Goal: Transaction & Acquisition: Purchase product/service

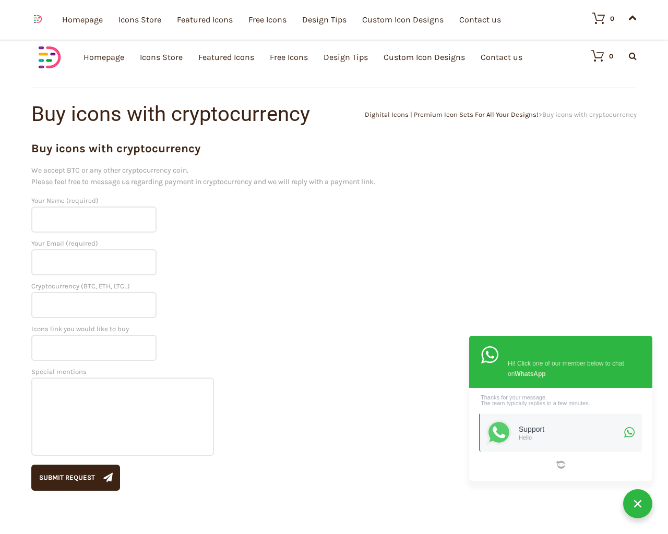
scroll to position [333, 0]
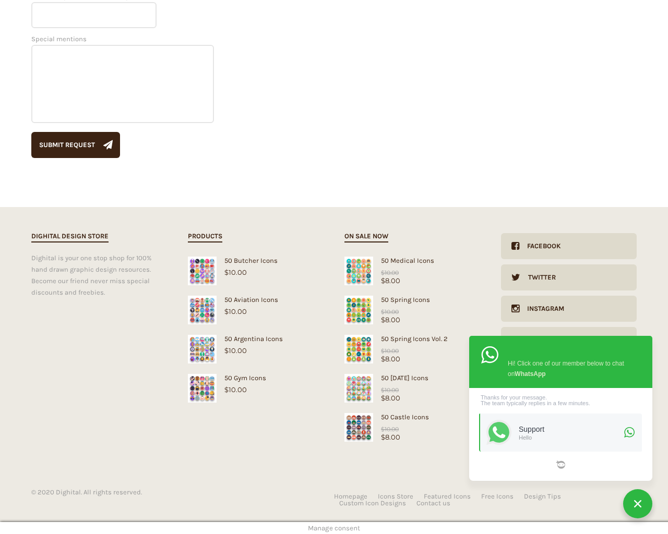
scroll to position [333, 0]
type input "KfnqDuxw"
type input "[EMAIL_ADDRESS][DOMAIN_NAME]"
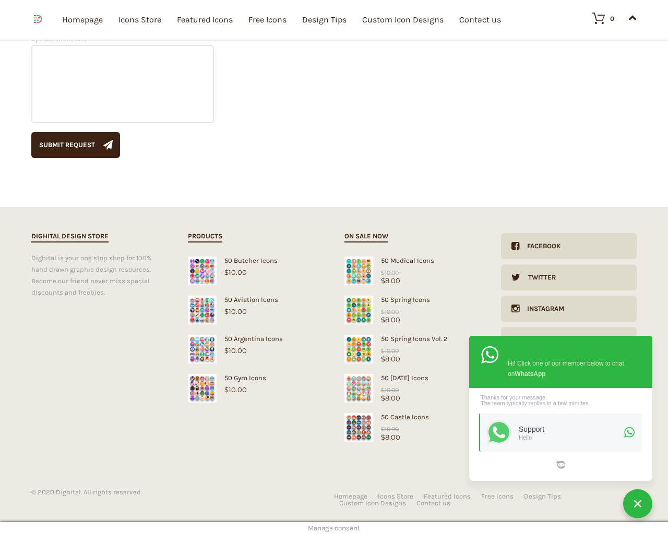
type input "USD"
type input "1"
type textarea "20"
type input "1"
type input "20"
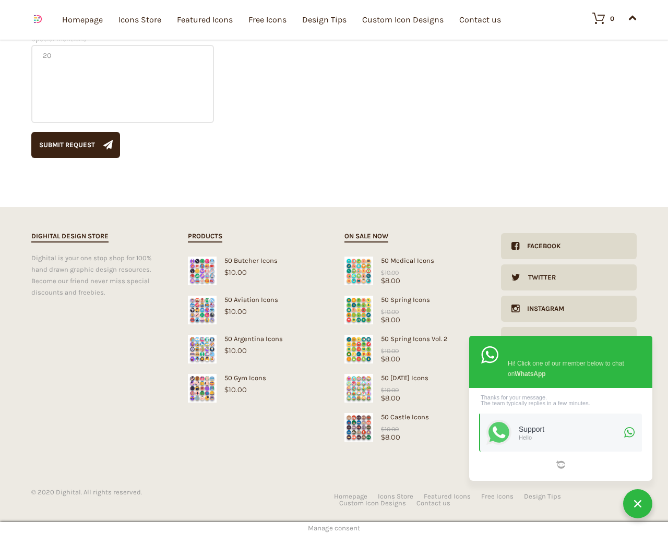
checkbox input "false"
type input "KfnqDuxw"
type input "[EMAIL_ADDRESS][DOMAIN_NAME]"
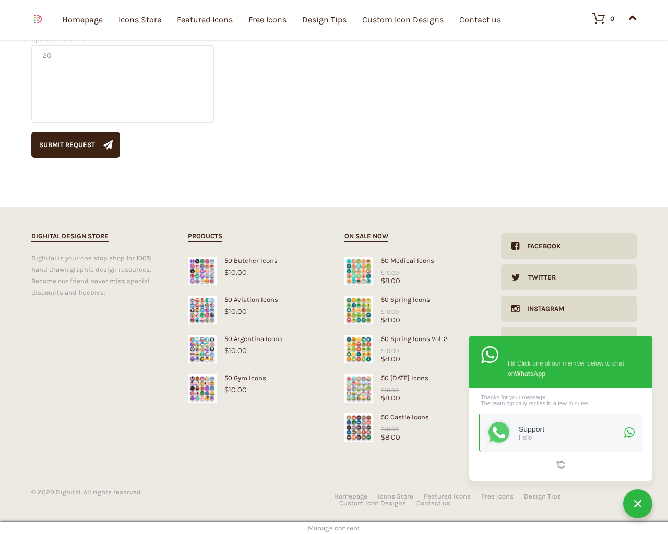
checkbox input "false"
select select "dark"
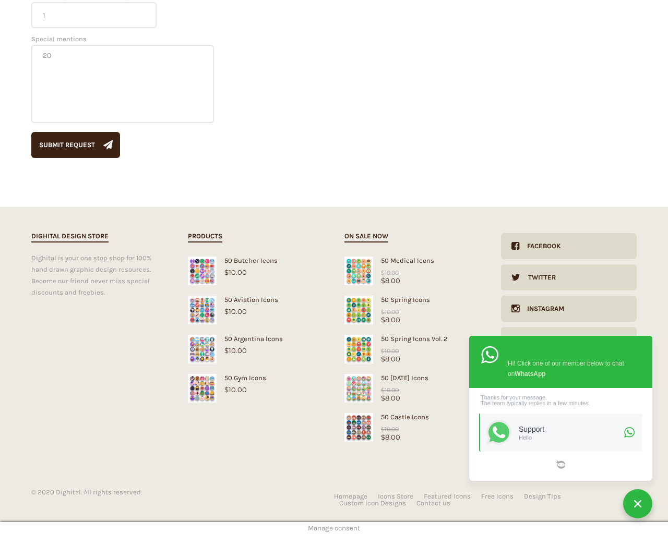
scroll to position [210, 0]
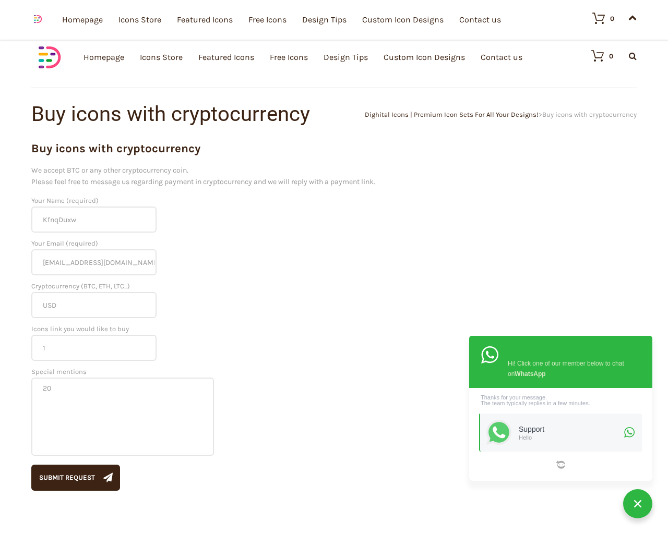
scroll to position [333, 0]
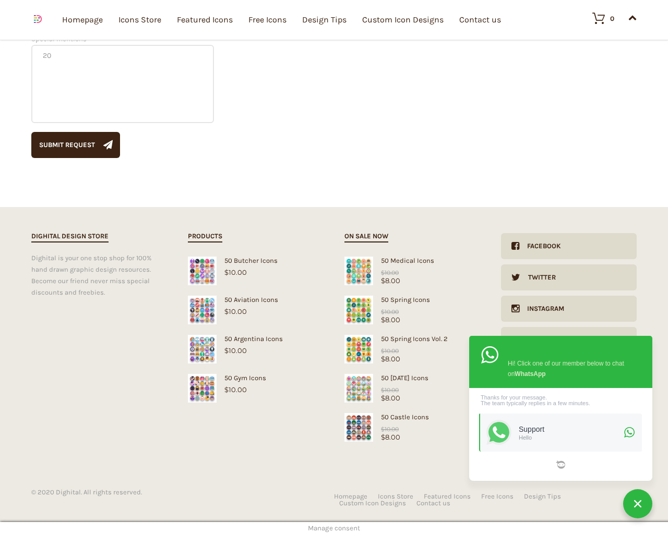
click at [308, 284] on input "Hide Price" at bounding box center [311, 287] width 7 height 7
checkbox input "true"
click at [308, 459] on input "Send me a copy of this e-mail" at bounding box center [311, 462] width 7 height 7
checkbox input "true"
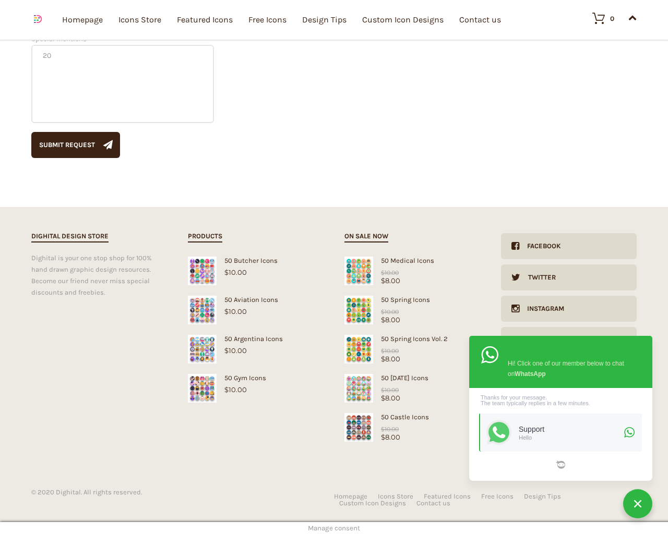
checkbox input "true"
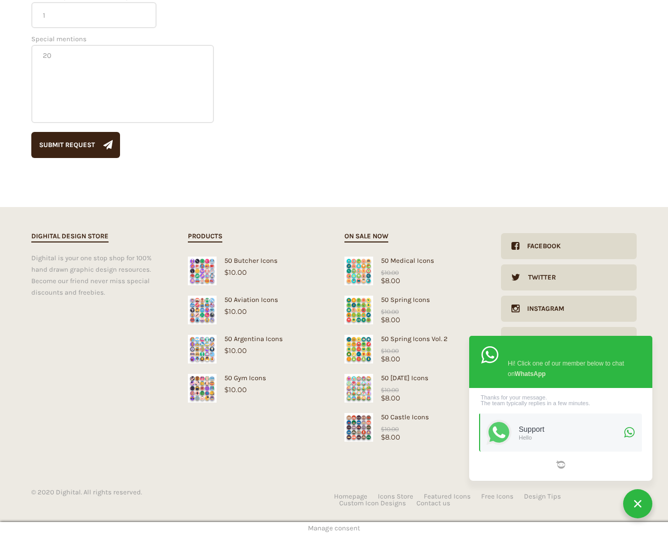
scroll to position [40, 0]
